Goal: Task Accomplishment & Management: Use online tool/utility

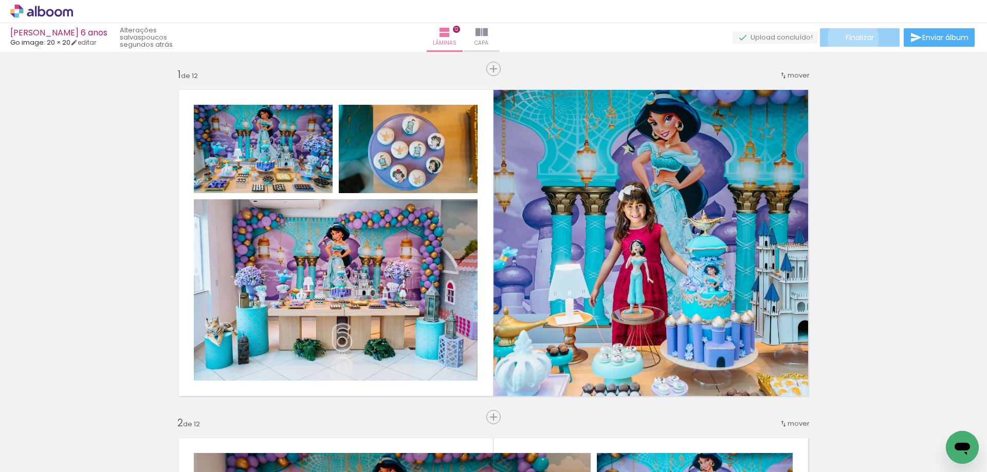
click at [849, 39] on span "Finalizar" at bounding box center [859, 37] width 28 height 7
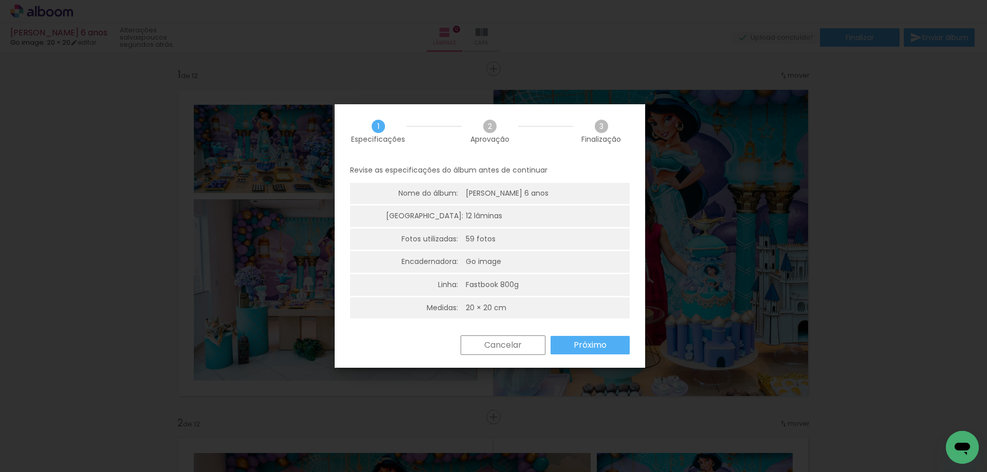
click at [0, 0] on slot "Próximo" at bounding box center [0, 0] width 0 height 0
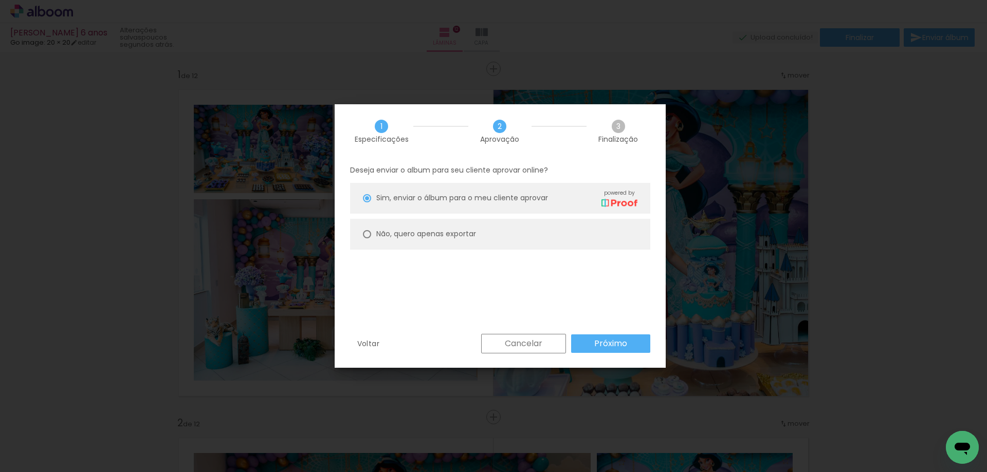
click at [0, 0] on slot "Próximo" at bounding box center [0, 0] width 0 height 0
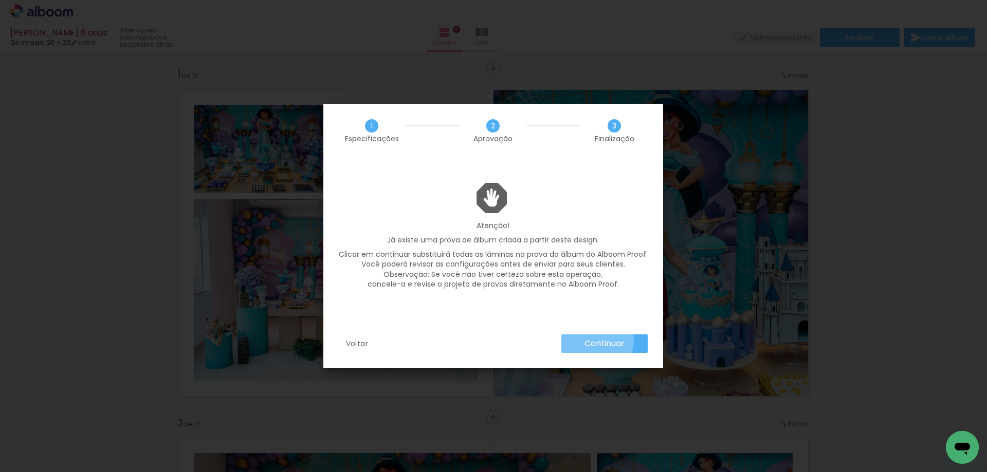
click at [0, 0] on slot "Continuar" at bounding box center [0, 0] width 0 height 0
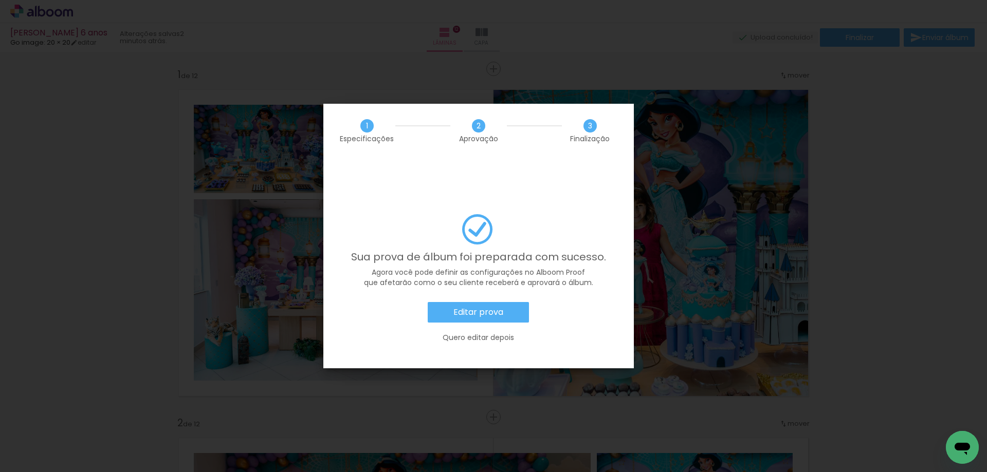
scroll to position [0, 1691]
click at [0, 0] on slot "Editar prova" at bounding box center [0, 0] width 0 height 0
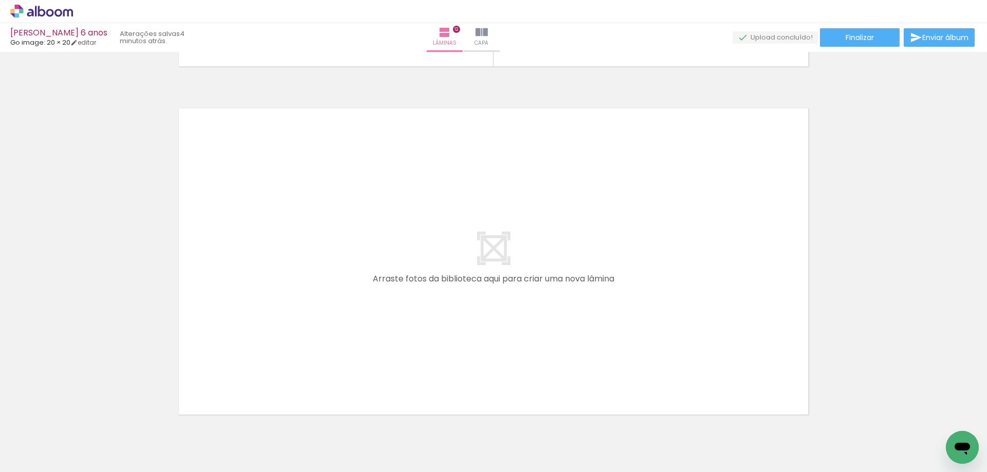
scroll to position [4213, 0]
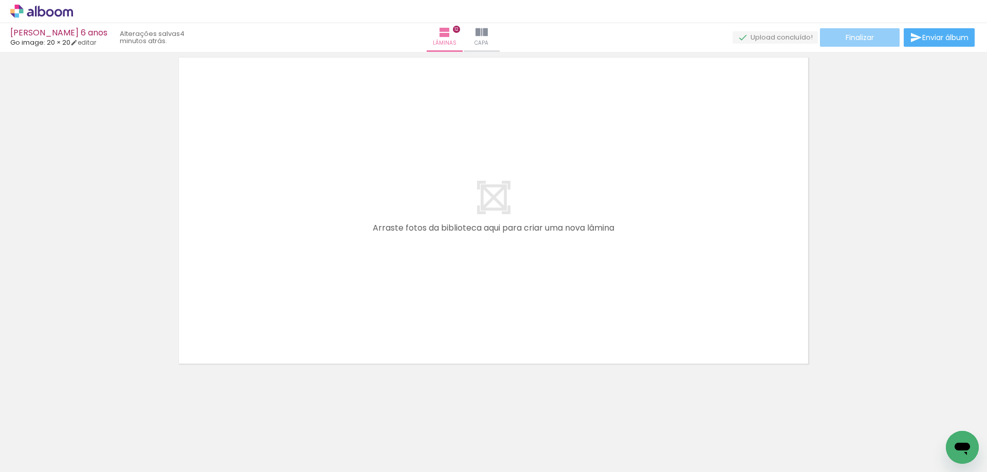
click at [854, 39] on span "Finalizar" at bounding box center [859, 37] width 28 height 7
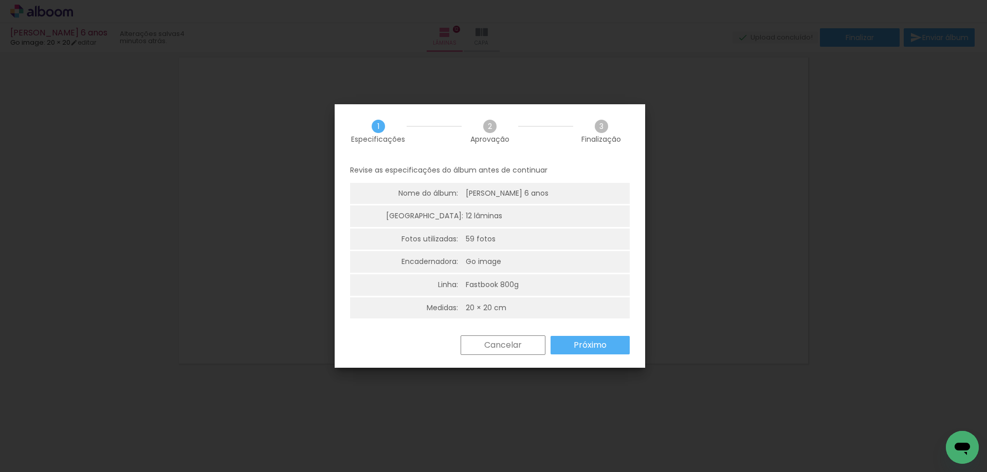
scroll to position [3, 0]
click at [0, 0] on slot "Próximo" at bounding box center [0, 0] width 0 height 0
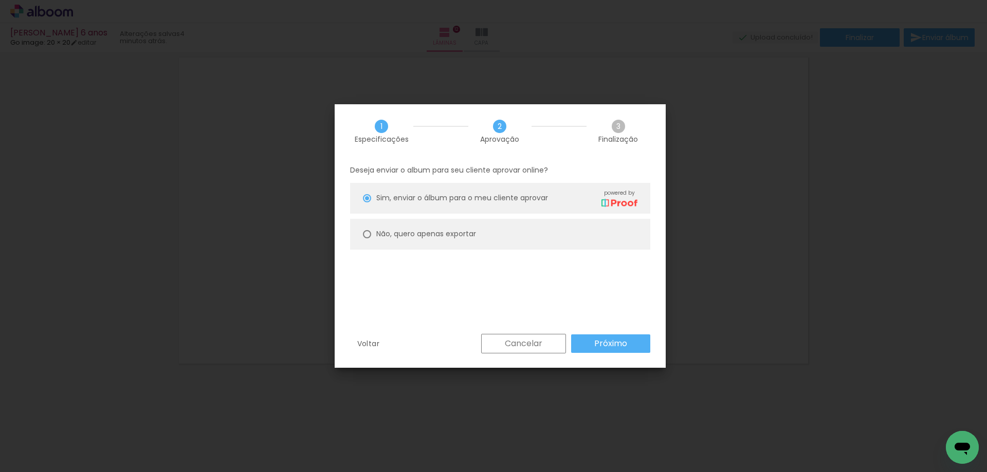
click at [363, 233] on div at bounding box center [367, 234] width 8 height 8
type paper-radio-button "on"
click at [583, 344] on paper-button "Próximo" at bounding box center [610, 344] width 79 height 18
type input "Alta, 300 DPI"
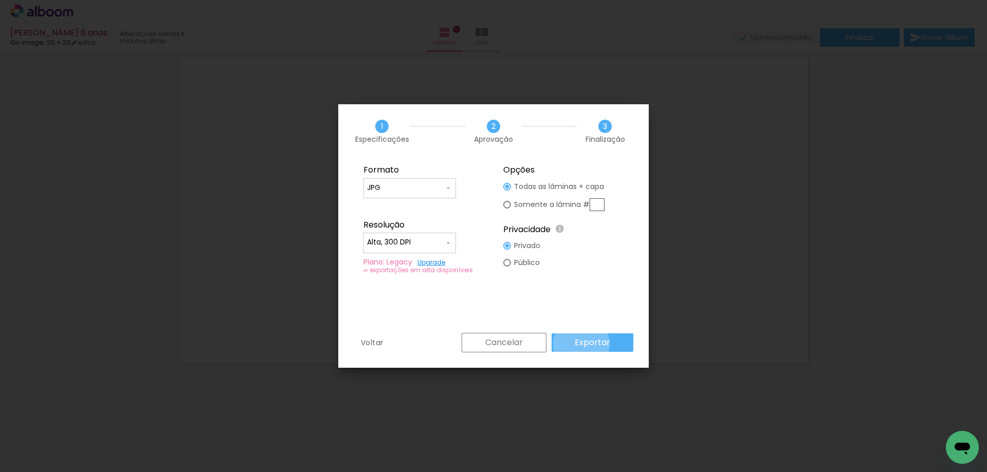
click at [0, 0] on slot "Exportar" at bounding box center [0, 0] width 0 height 0
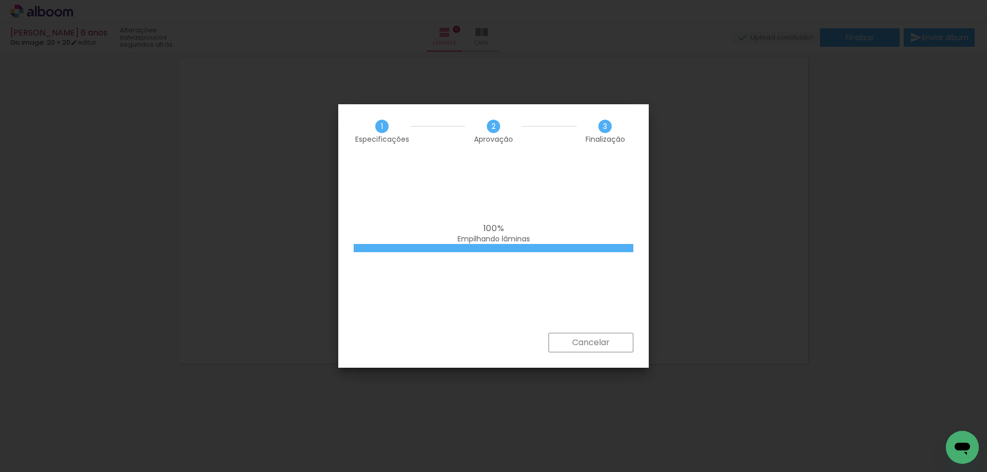
scroll to position [0, 1691]
